Goal: Complete application form

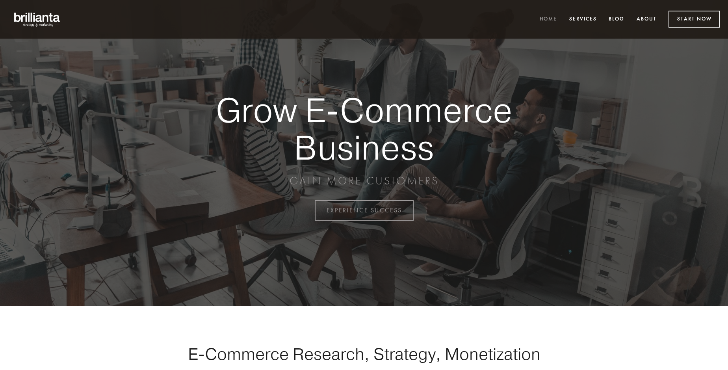
scroll to position [2065, 0]
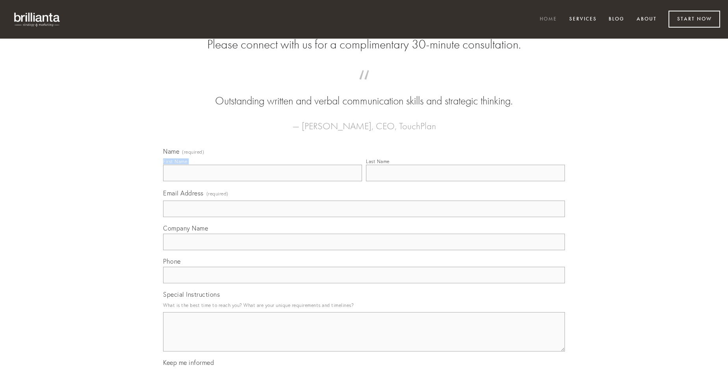
type input "[PERSON_NAME]"
click at [465, 181] on input "Last Name" at bounding box center [465, 173] width 199 height 17
type input "[PERSON_NAME]"
click at [364, 217] on input "Email Address (required)" at bounding box center [364, 208] width 402 height 17
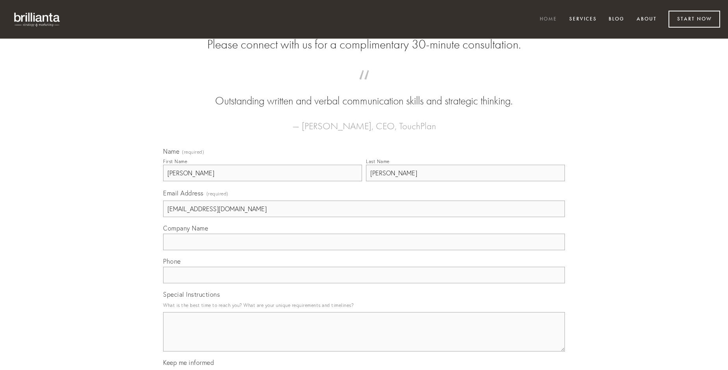
type input "[EMAIL_ADDRESS][DOMAIN_NAME]"
click at [364, 250] on input "Company Name" at bounding box center [364, 242] width 402 height 17
type input "cornu"
click at [364, 283] on input "text" at bounding box center [364, 275] width 402 height 17
click at [364, 339] on textarea "Special Instructions" at bounding box center [364, 331] width 402 height 39
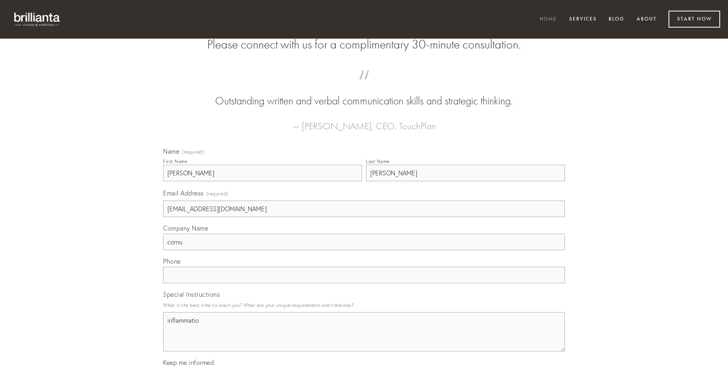
type textarea "inflammatio"
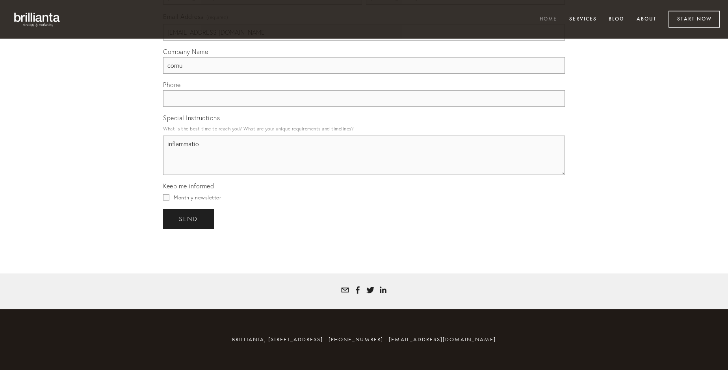
click at [189, 219] on span "send" at bounding box center [188, 218] width 19 height 7
